Goal: Task Accomplishment & Management: Complete application form

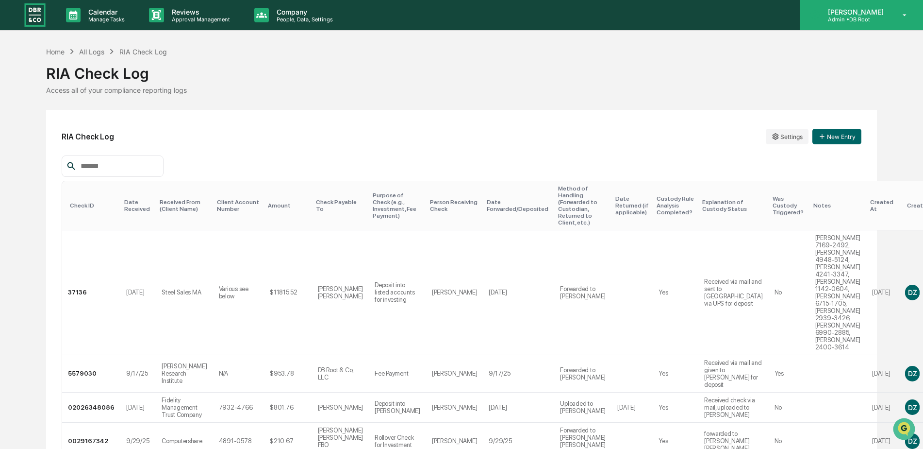
click at [860, 24] on div "[PERSON_NAME] Admin • DB Root" at bounding box center [861, 15] width 123 height 30
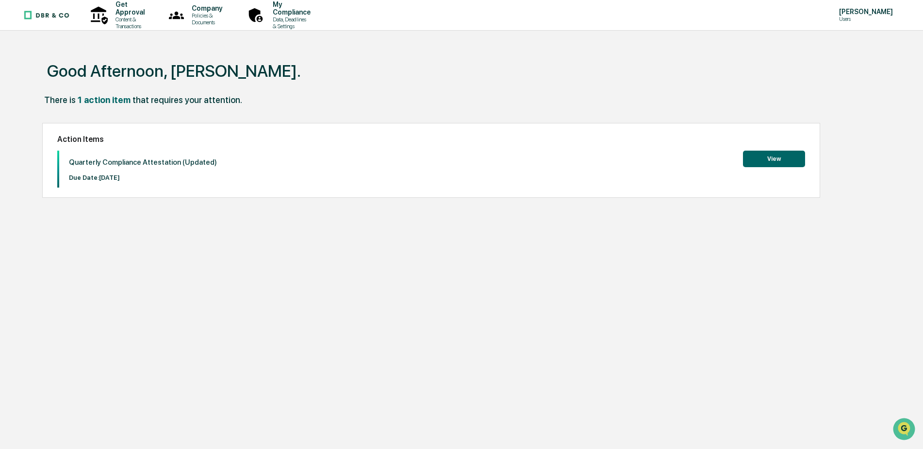
click at [768, 156] on button "View" at bounding box center [774, 159] width 62 height 17
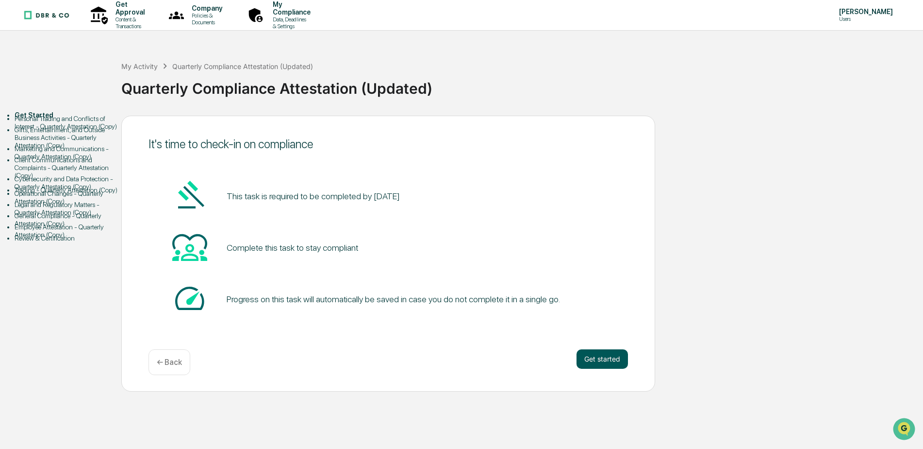
click at [602, 360] on button "Get started" at bounding box center [602, 358] width 51 height 19
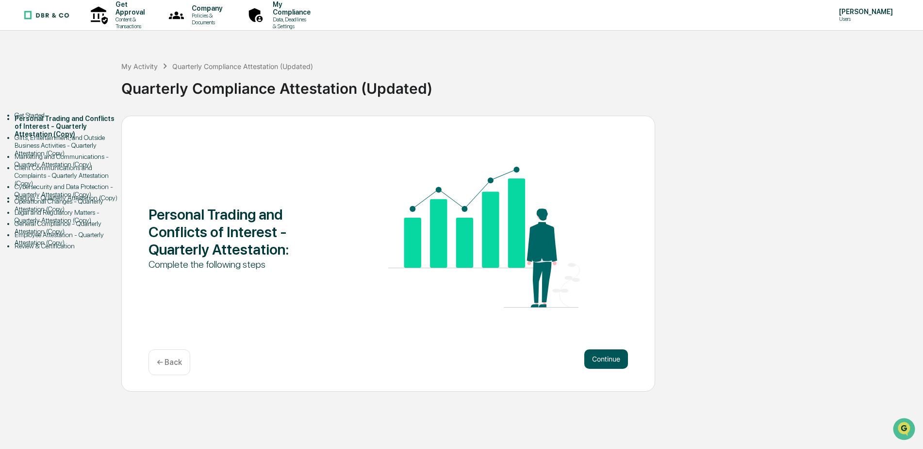
click at [597, 366] on button "Continue" at bounding box center [607, 358] width 44 height 19
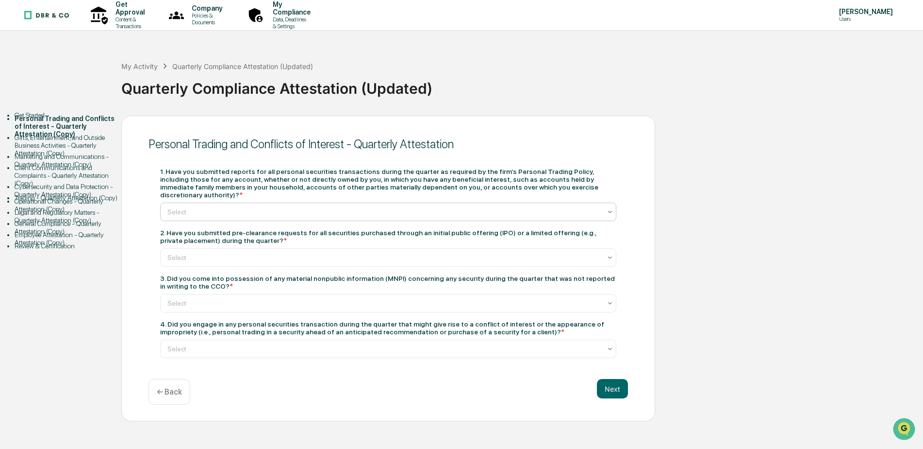
click at [193, 207] on div at bounding box center [384, 212] width 434 height 10
click at [189, 252] on div at bounding box center [384, 257] width 434 height 10
click at [206, 298] on div at bounding box center [384, 303] width 434 height 10
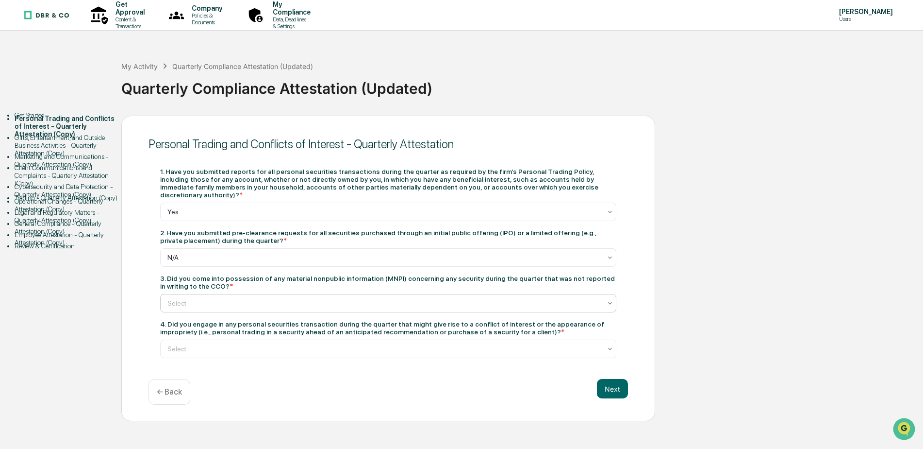
click at [189, 345] on div at bounding box center [384, 349] width 434 height 10
click at [606, 382] on button "Next" at bounding box center [612, 388] width 31 height 19
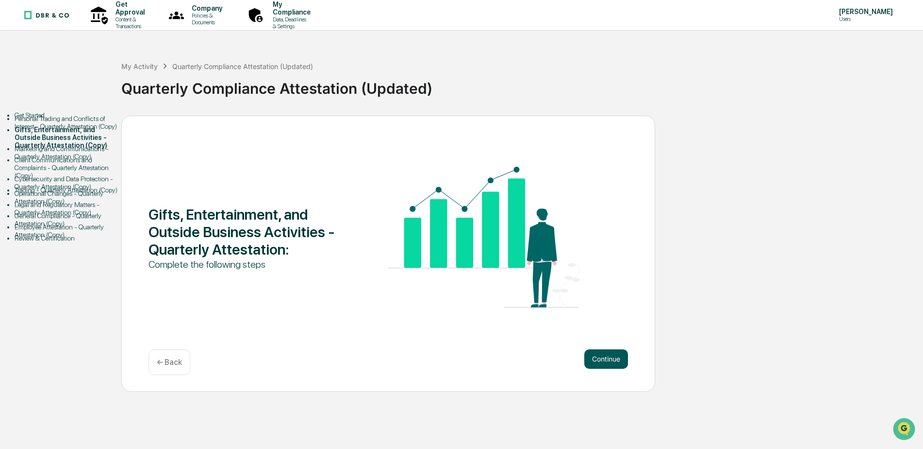
click at [616, 358] on button "Continue" at bounding box center [607, 358] width 44 height 19
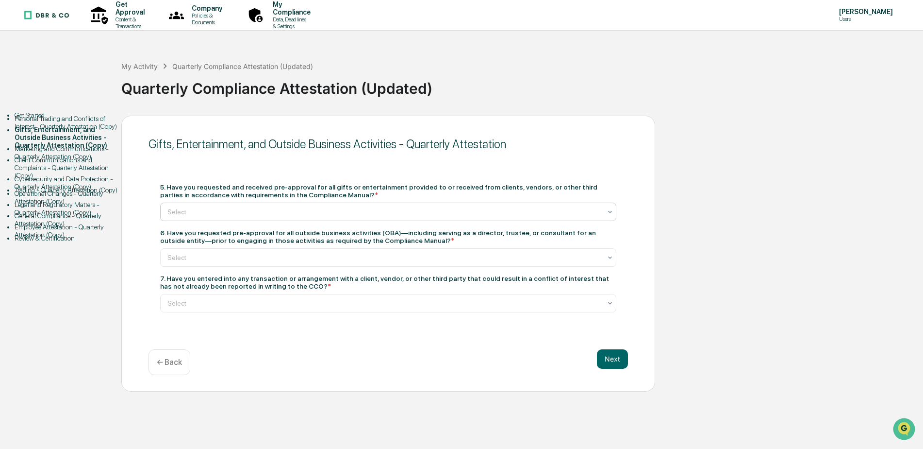
click at [220, 207] on div at bounding box center [384, 212] width 434 height 10
click at [202, 258] on div at bounding box center [384, 257] width 434 height 10
click at [191, 301] on div at bounding box center [384, 303] width 434 height 10
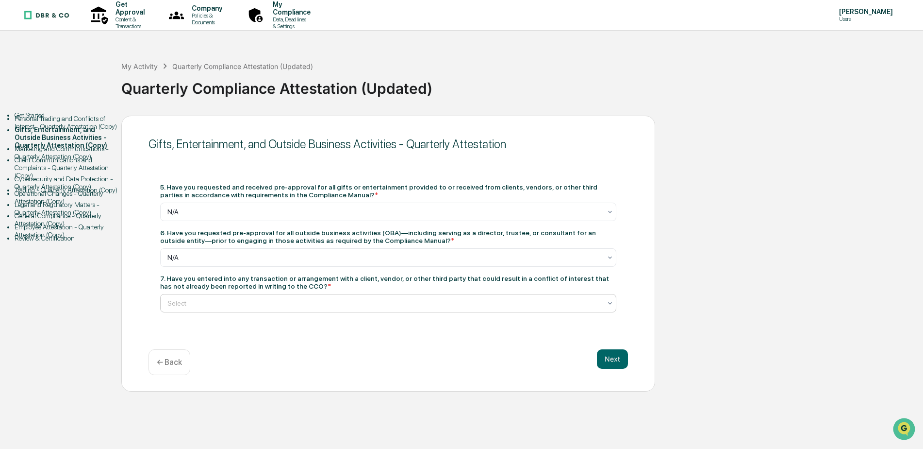
click at [616, 355] on button "Next" at bounding box center [612, 358] width 31 height 19
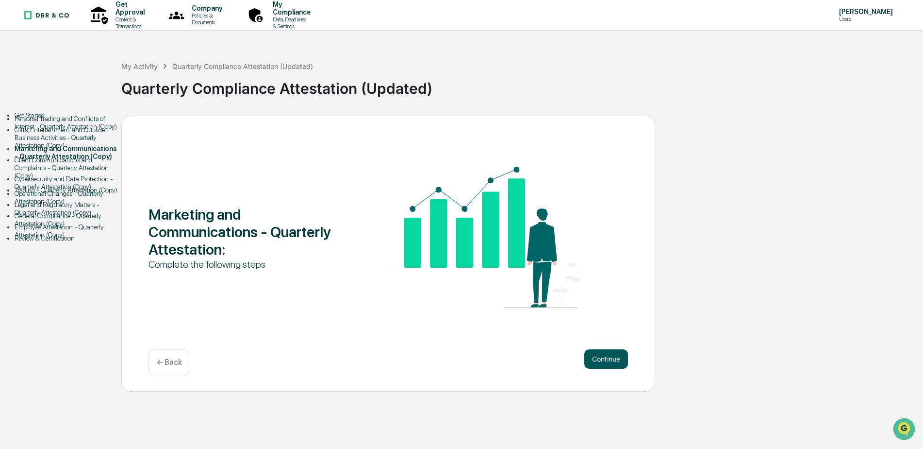
click at [607, 358] on button "Continue" at bounding box center [607, 358] width 44 height 19
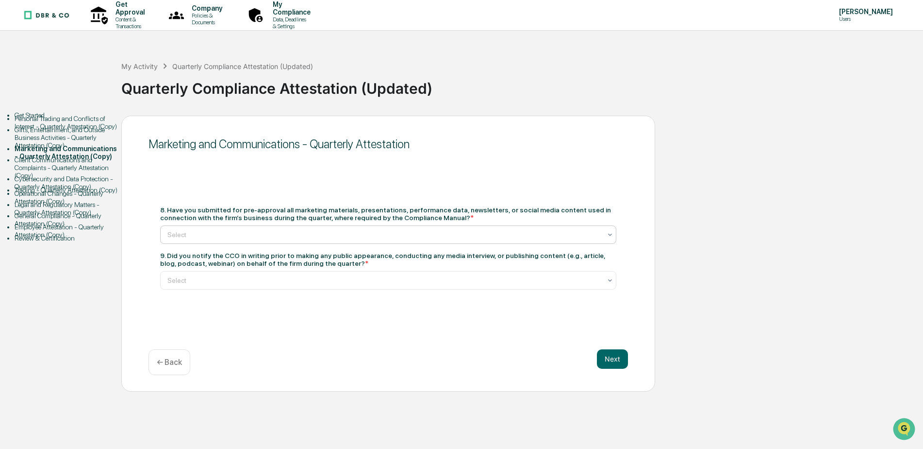
click at [204, 236] on div at bounding box center [384, 235] width 434 height 10
click at [196, 280] on div at bounding box center [384, 280] width 434 height 10
click at [612, 359] on button "Next" at bounding box center [612, 358] width 31 height 19
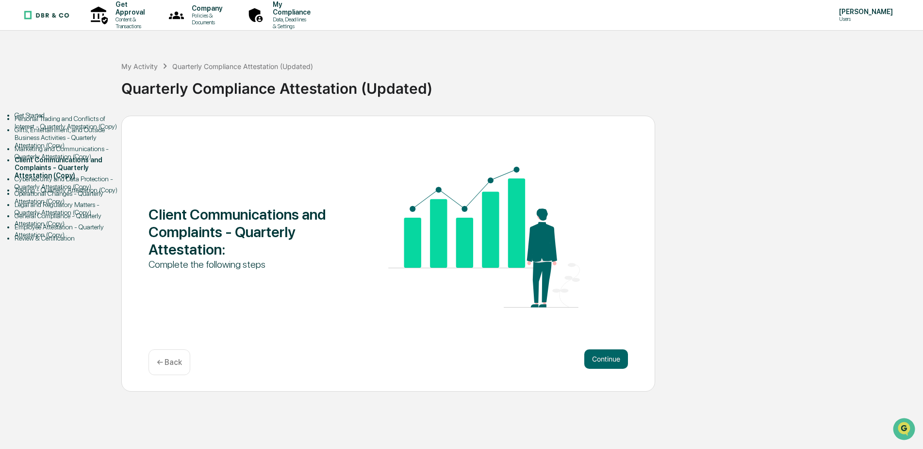
click at [612, 359] on button "Continue" at bounding box center [607, 358] width 44 height 19
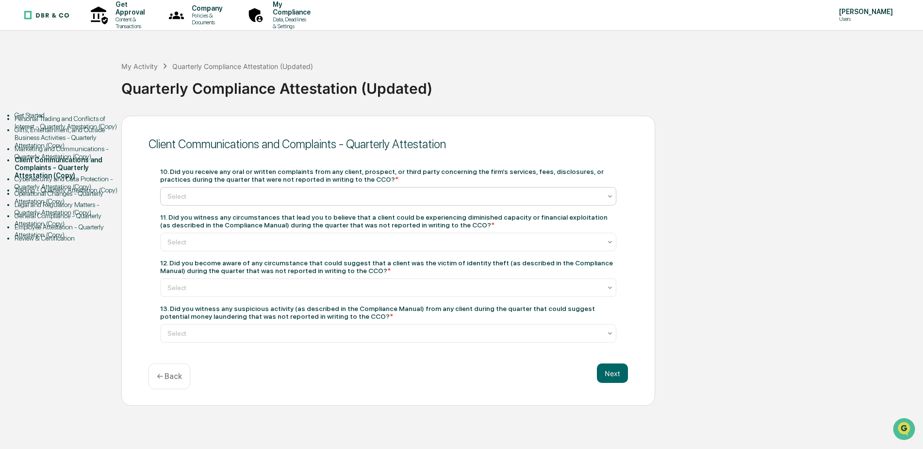
click at [204, 199] on div at bounding box center [384, 196] width 434 height 10
click at [182, 243] on div at bounding box center [384, 242] width 434 height 10
click at [180, 288] on div at bounding box center [384, 288] width 434 height 10
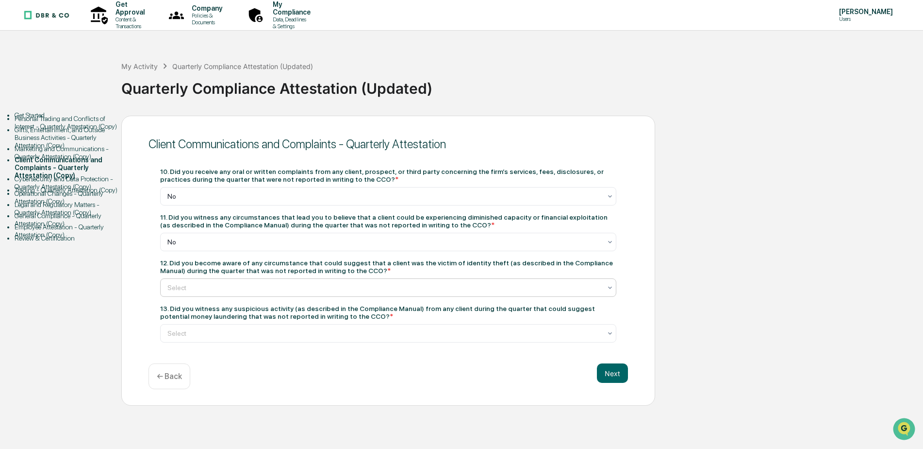
click at [186, 332] on div at bounding box center [384, 333] width 434 height 10
click at [619, 373] on button "Next" at bounding box center [612, 372] width 31 height 19
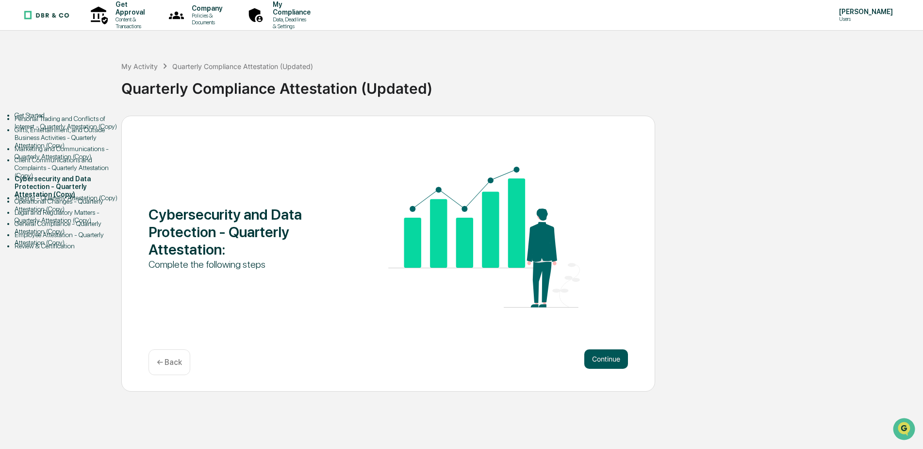
click at [609, 361] on button "Continue" at bounding box center [607, 358] width 44 height 19
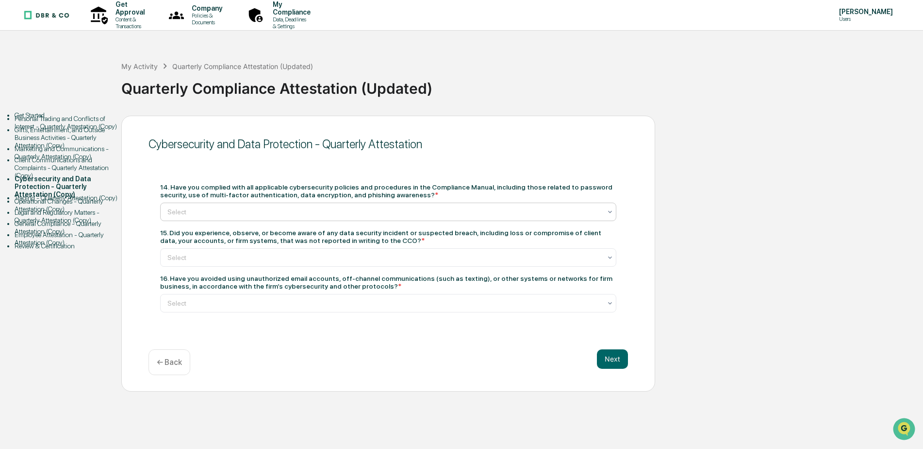
click at [204, 212] on div at bounding box center [384, 212] width 434 height 10
click at [187, 257] on div at bounding box center [384, 257] width 434 height 10
click at [176, 302] on div at bounding box center [384, 303] width 434 height 10
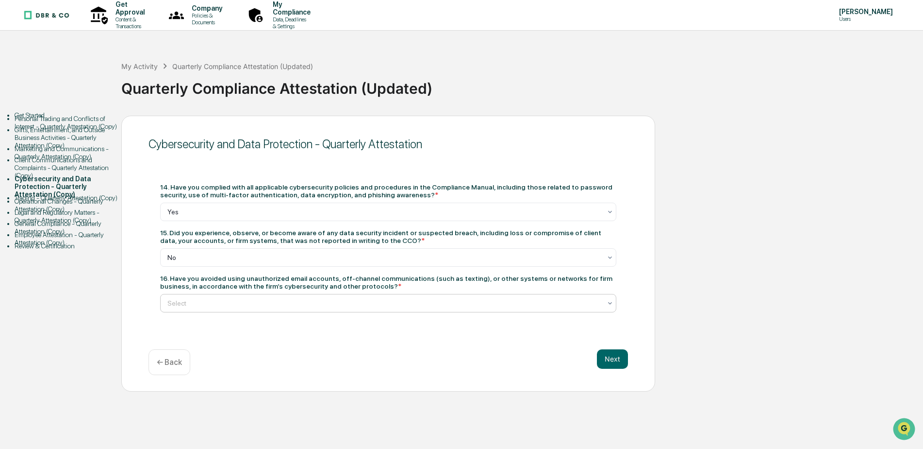
click at [610, 364] on button "Next" at bounding box center [612, 358] width 31 height 19
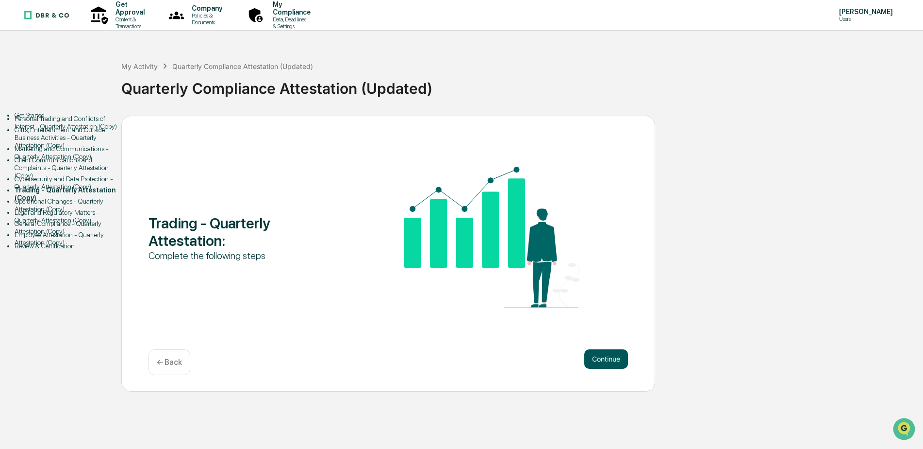
click at [605, 357] on button "Continue" at bounding box center [607, 358] width 44 height 19
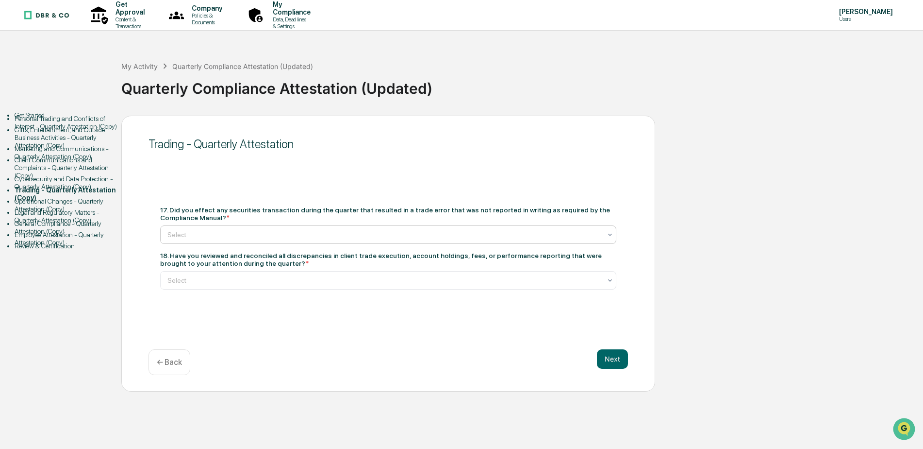
click at [197, 232] on div at bounding box center [384, 235] width 434 height 10
click at [180, 285] on div at bounding box center [384, 280] width 434 height 10
click at [608, 358] on button "Next" at bounding box center [612, 358] width 31 height 19
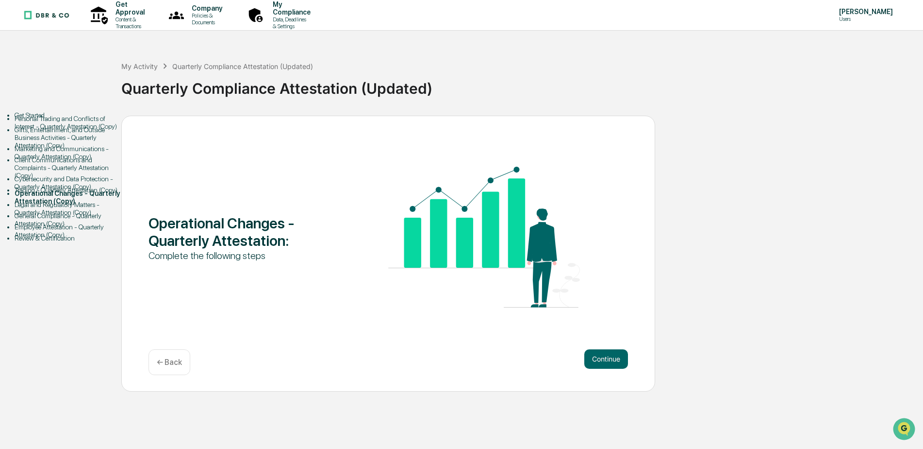
click at [608, 358] on button "Continue" at bounding box center [607, 358] width 44 height 19
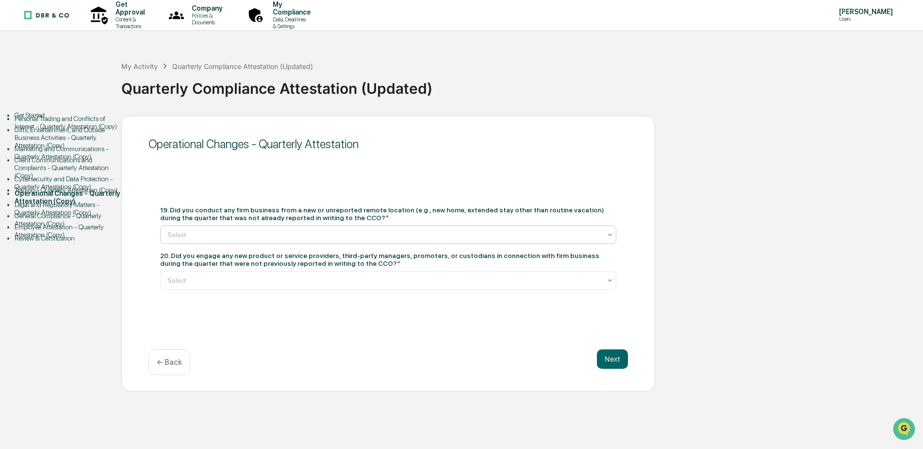
click at [216, 233] on div at bounding box center [384, 235] width 434 height 10
click at [184, 283] on div at bounding box center [384, 280] width 434 height 10
click at [619, 363] on button "Next" at bounding box center [612, 358] width 31 height 19
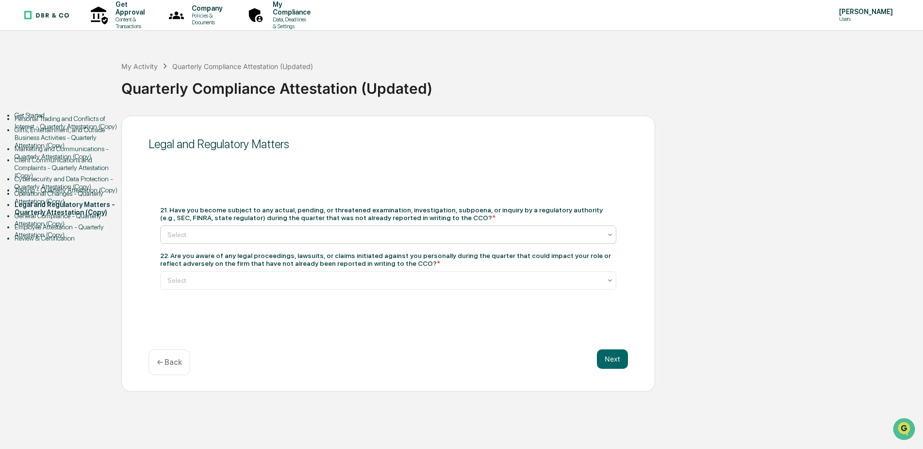
click at [208, 234] on div at bounding box center [384, 235] width 434 height 10
click at [176, 281] on div at bounding box center [384, 280] width 434 height 10
click at [611, 359] on button "Next" at bounding box center [612, 358] width 31 height 19
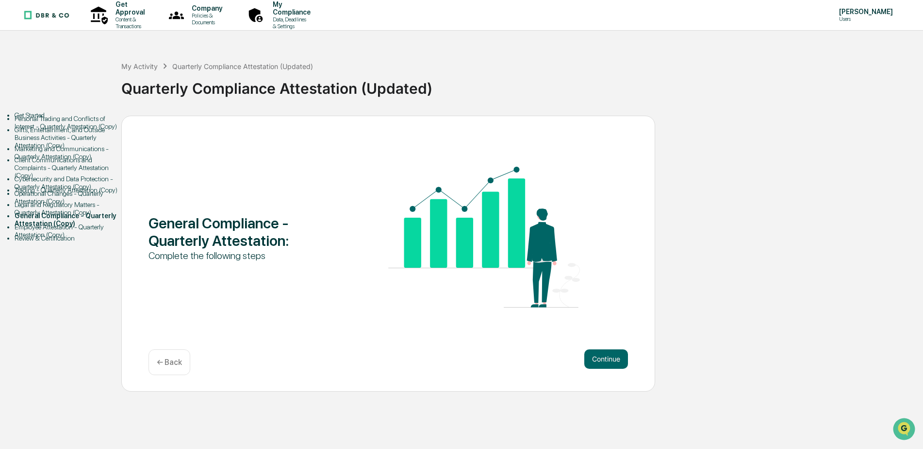
click at [611, 359] on button "Continue" at bounding box center [607, 358] width 44 height 19
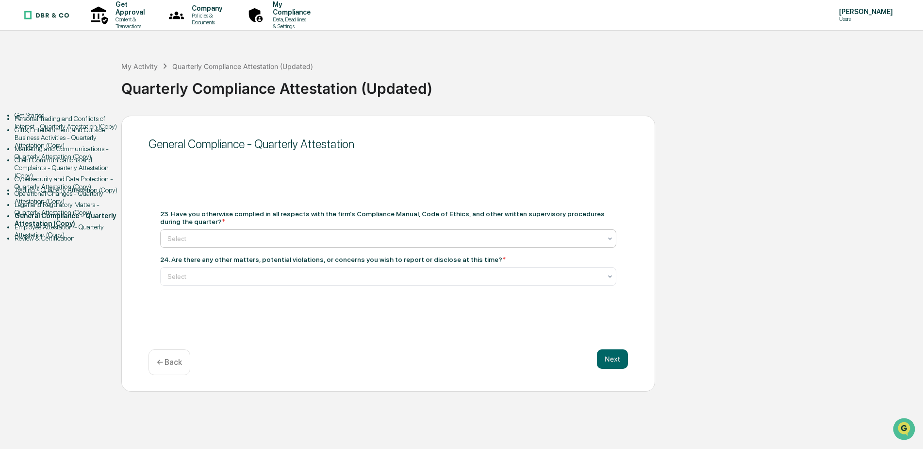
click at [247, 240] on div at bounding box center [384, 239] width 434 height 10
click at [218, 276] on div at bounding box center [384, 276] width 434 height 10
click at [608, 359] on button "Next" at bounding box center [612, 358] width 31 height 19
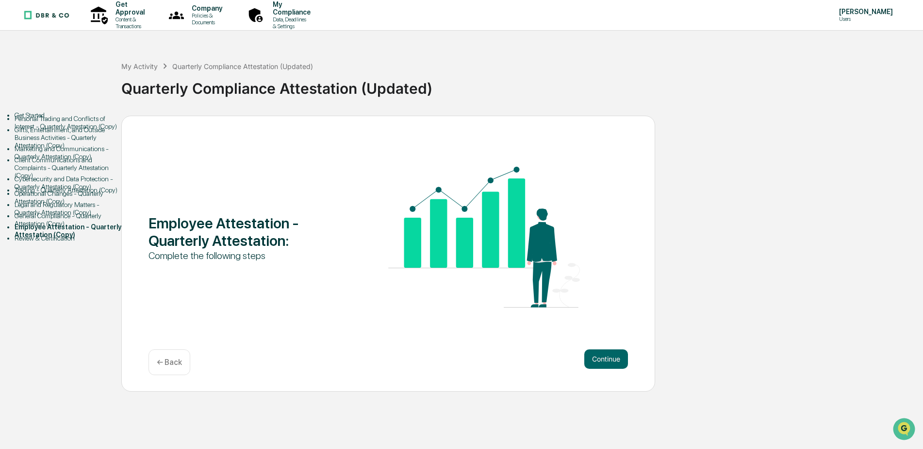
click at [608, 359] on button "Continue" at bounding box center [607, 358] width 44 height 19
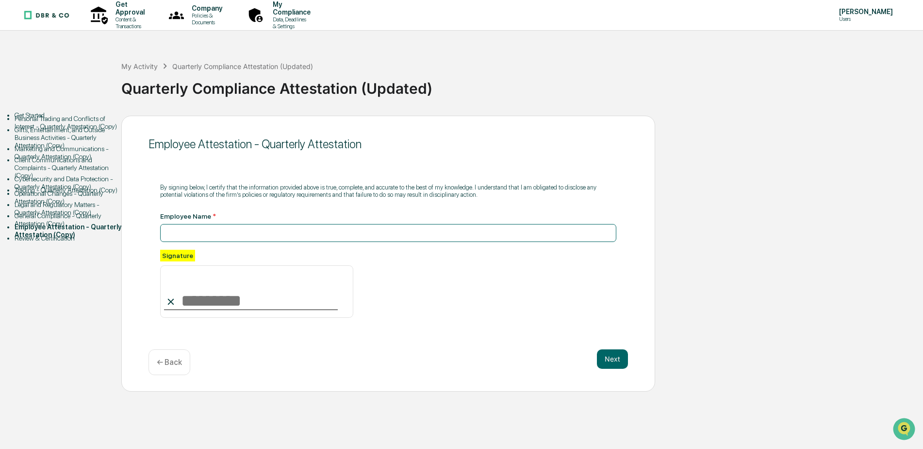
click at [277, 238] on input at bounding box center [388, 233] width 456 height 18
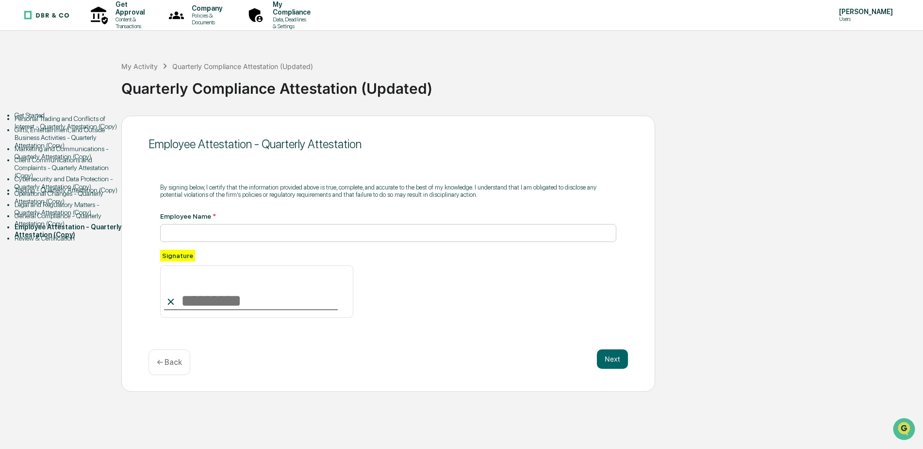
type input "**********"
click at [612, 362] on button "Next" at bounding box center [612, 358] width 31 height 19
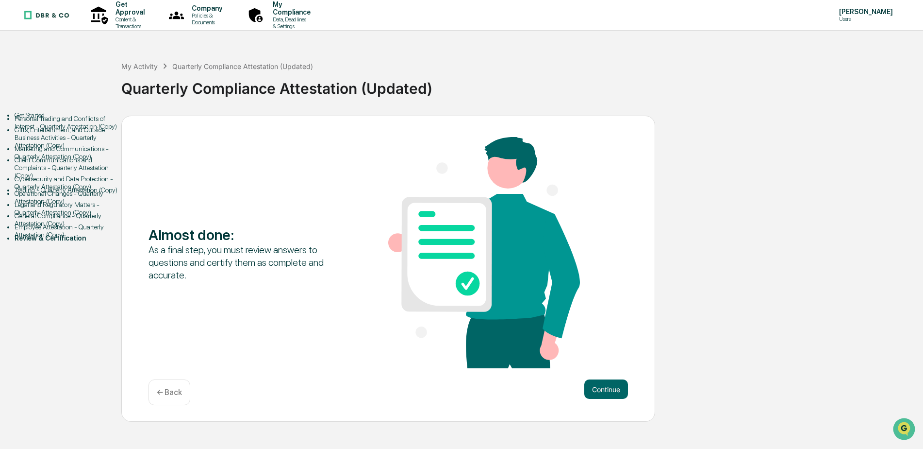
click at [612, 362] on div "Almost done : As a final step, you must review answers to questions and certify…" at bounding box center [389, 253] width 480 height 233
click at [610, 394] on button "Continue" at bounding box center [607, 388] width 44 height 19
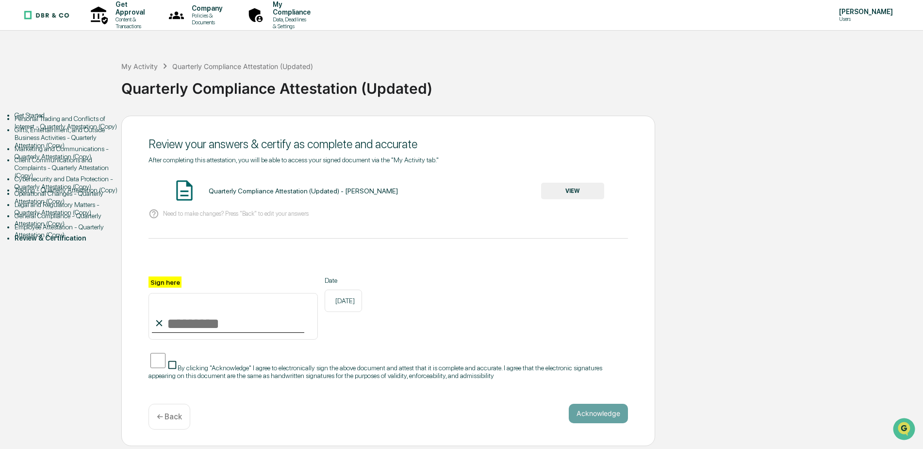
click at [577, 187] on button "VIEW" at bounding box center [572, 191] width 63 height 17
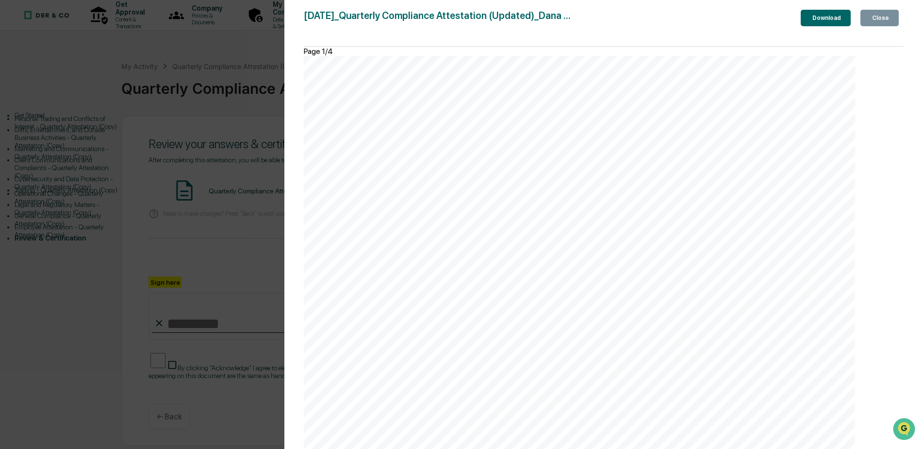
scroll to position [2840, 0]
click at [876, 10] on button "Close" at bounding box center [880, 18] width 38 height 17
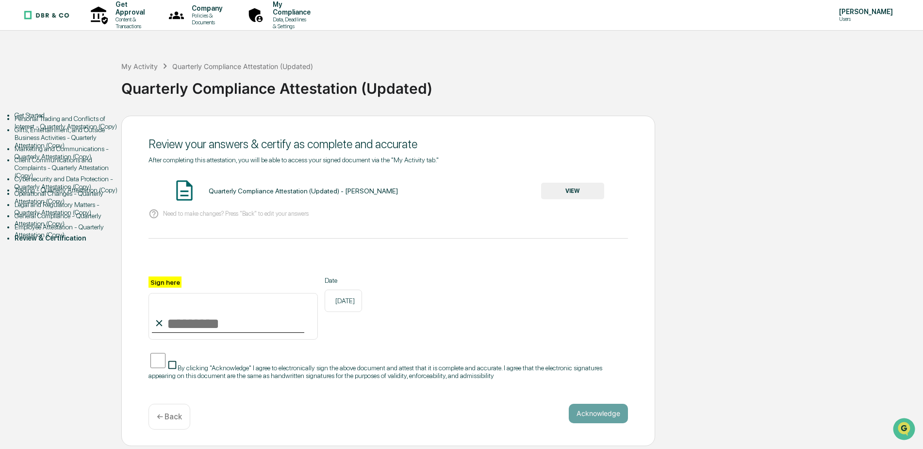
click at [189, 310] on input "Sign here" at bounding box center [233, 316] width 169 height 47
type input "**********"
click at [600, 408] on button "Acknowledge" at bounding box center [598, 412] width 59 height 19
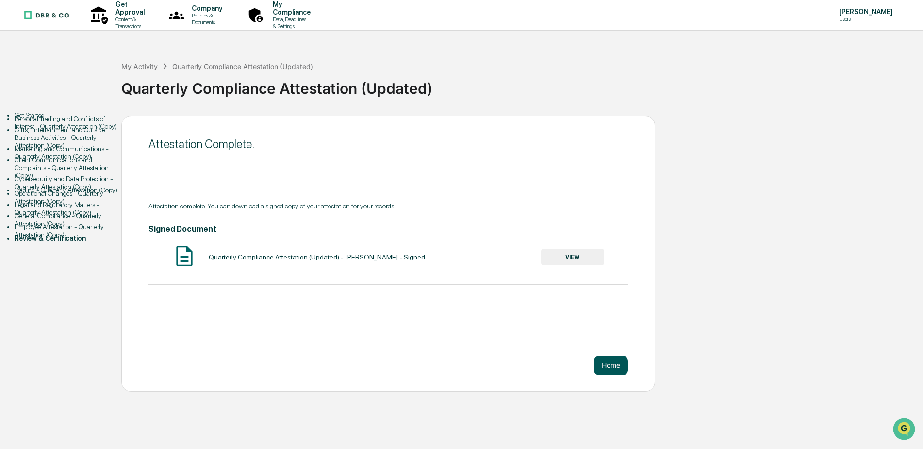
click at [622, 362] on button "Home" at bounding box center [611, 364] width 34 height 19
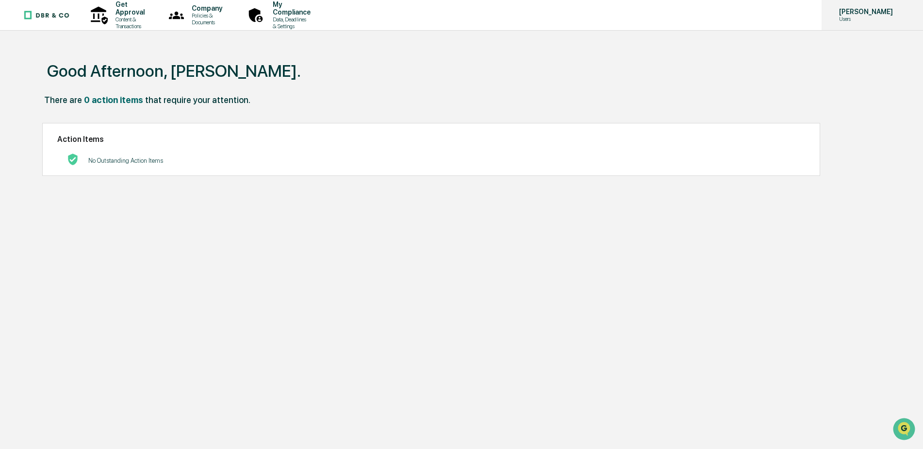
click at [850, 14] on p "[PERSON_NAME]" at bounding box center [865, 12] width 67 height 8
